Goal: Register for event/course

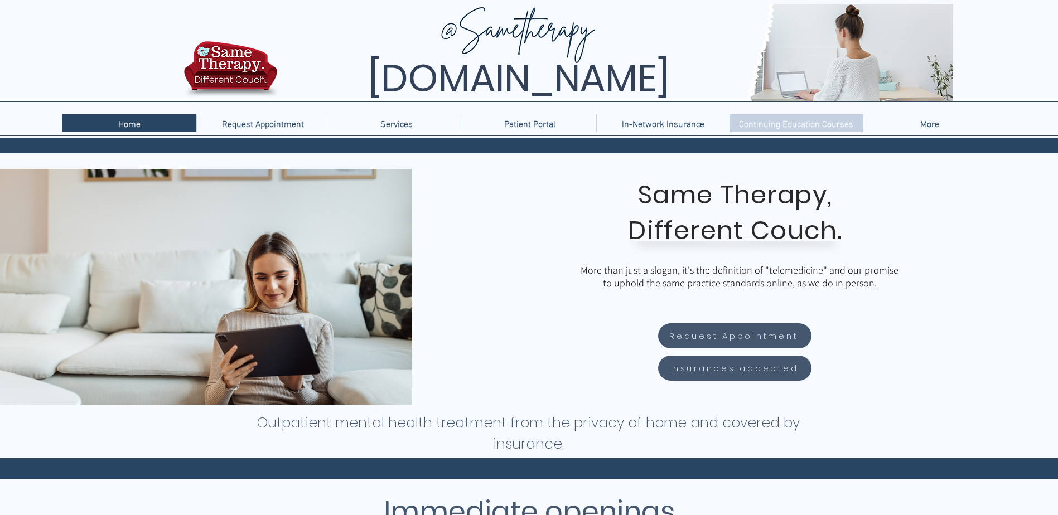
click at [789, 120] on p "Continuing Education Courses" at bounding box center [795, 123] width 125 height 18
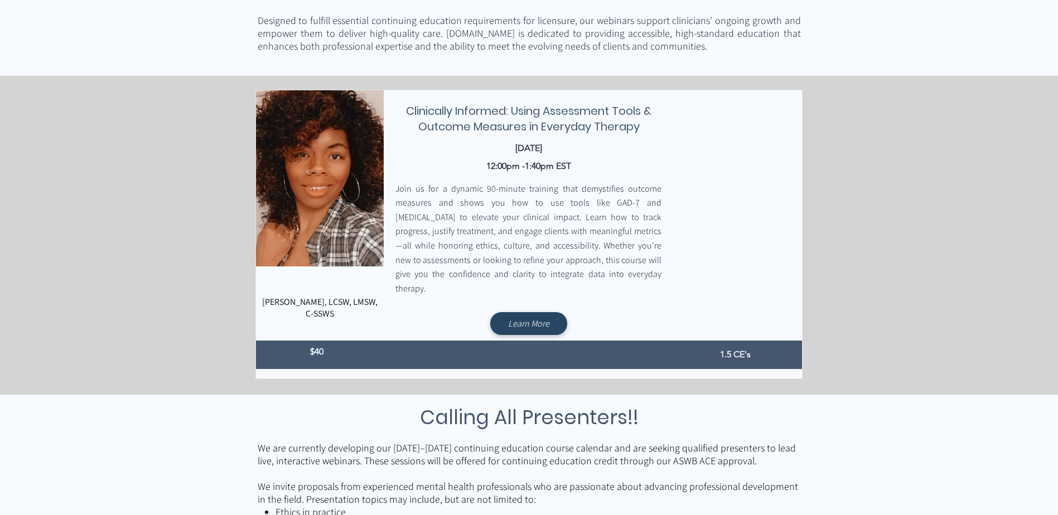
scroll to position [279, 0]
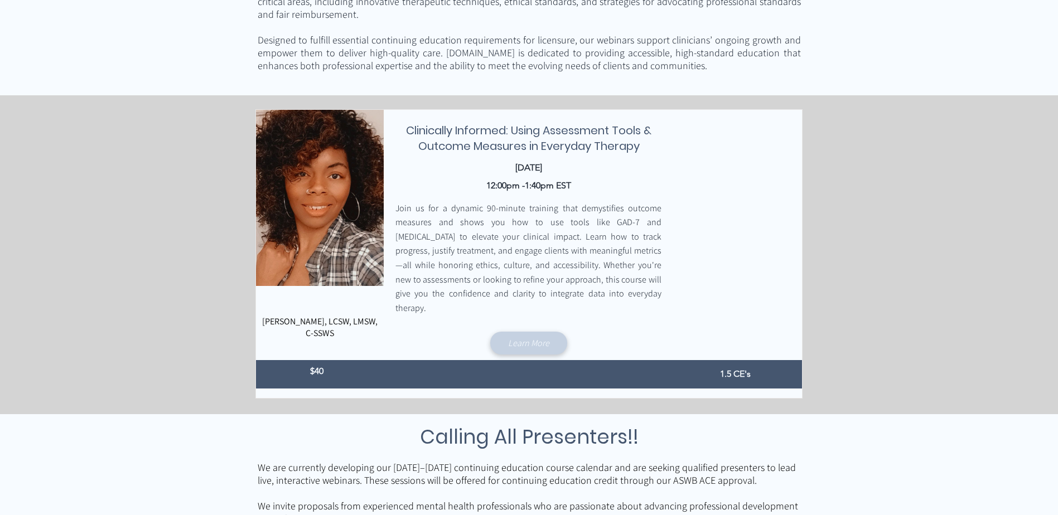
click at [525, 337] on span "Learn More" at bounding box center [528, 343] width 41 height 12
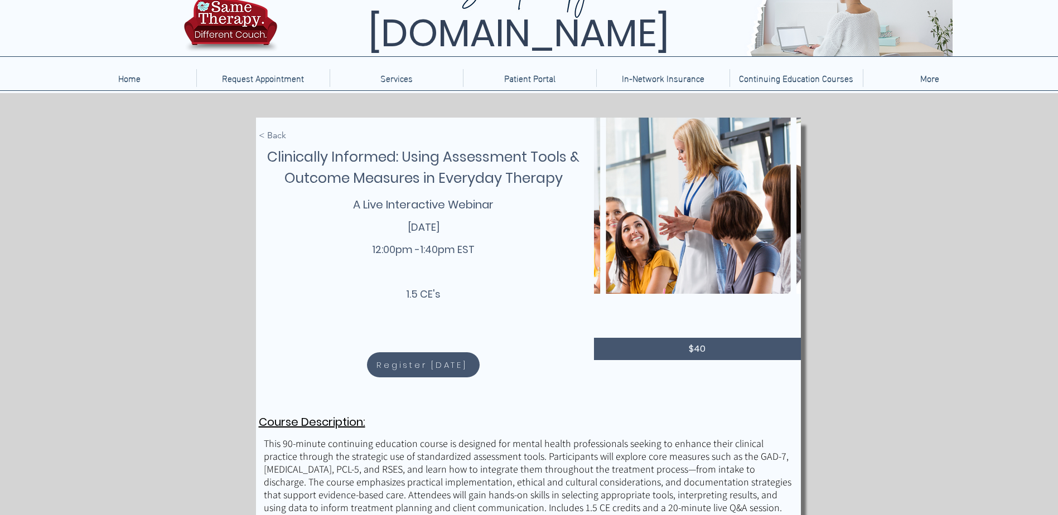
scroll to position [120, 0]
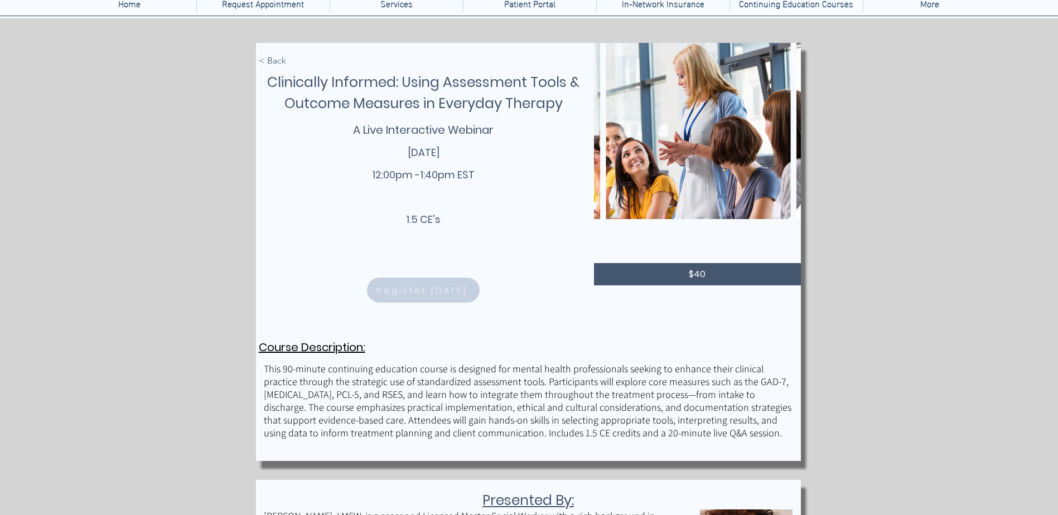
click at [441, 289] on span "Register Today" at bounding box center [421, 290] width 90 height 13
